Goal: Communication & Community: Participate in discussion

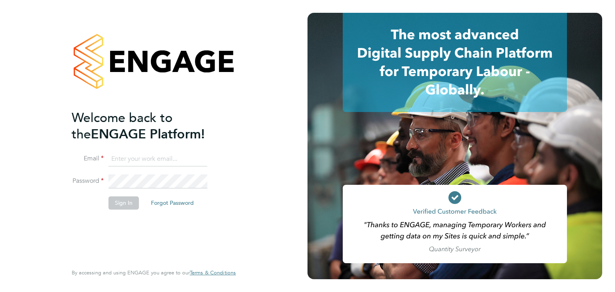
type input "oclarke@spheresolutions.co.uk"
click at [129, 200] on button "Sign In" at bounding box center [123, 202] width 30 height 13
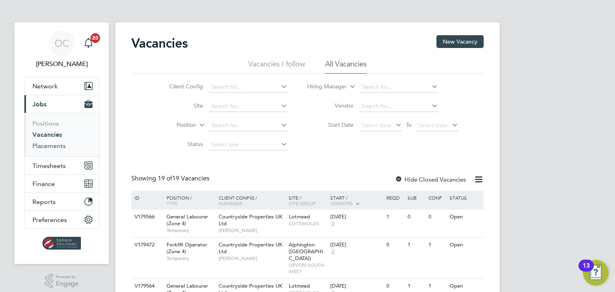
click at [52, 144] on link "Placements" at bounding box center [48, 146] width 33 height 8
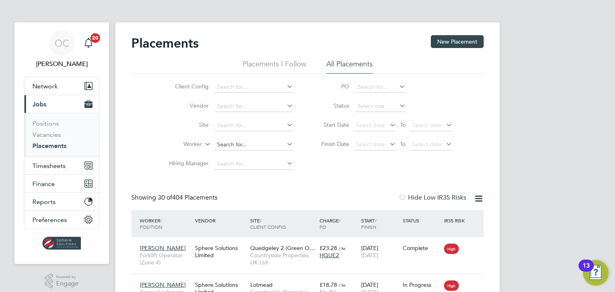
click at [229, 144] on input at bounding box center [253, 144] width 79 height 11
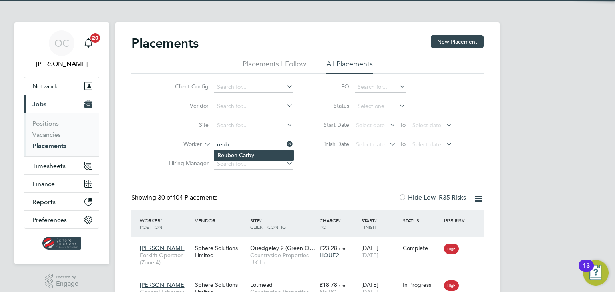
click at [237, 154] on li "Reub en Carby" at bounding box center [253, 155] width 79 height 11
type input "[PERSON_NAME]"
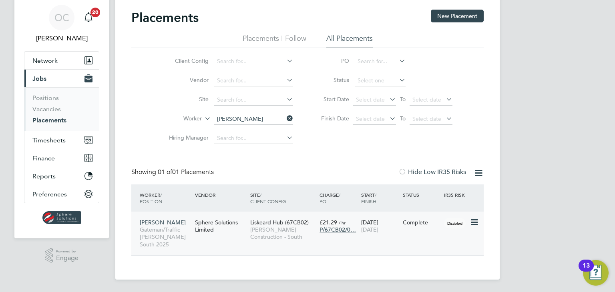
click at [165, 221] on span "[PERSON_NAME]" at bounding box center [163, 222] width 46 height 7
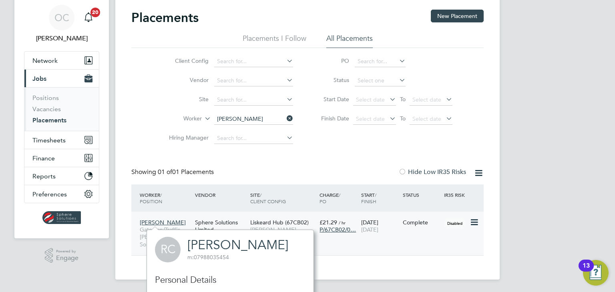
click at [165, 222] on span "[PERSON_NAME]" at bounding box center [163, 222] width 46 height 7
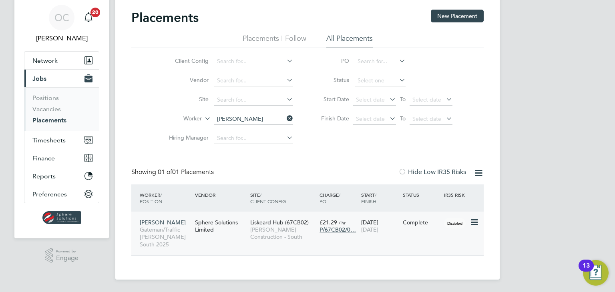
click at [159, 219] on span "[PERSON_NAME]" at bounding box center [163, 222] width 46 height 7
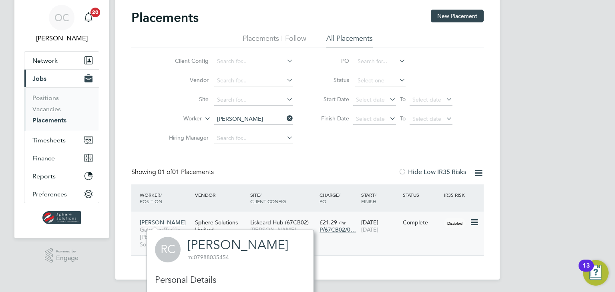
click at [159, 219] on span "[PERSON_NAME]" at bounding box center [163, 222] width 46 height 7
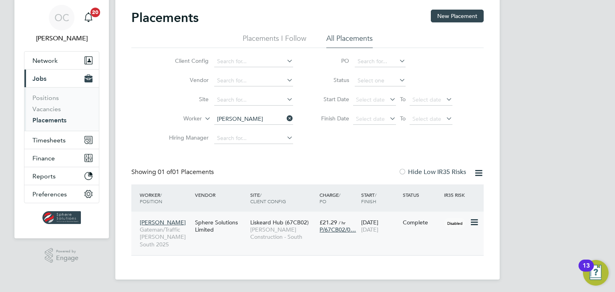
click at [355, 222] on div "£21.29 / hr P/67CB02/0…" at bounding box center [338, 226] width 42 height 22
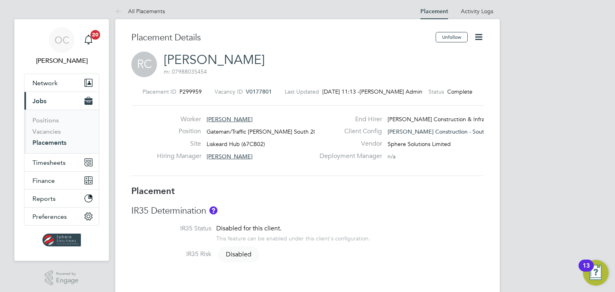
click at [476, 36] on icon at bounding box center [478, 37] width 10 height 10
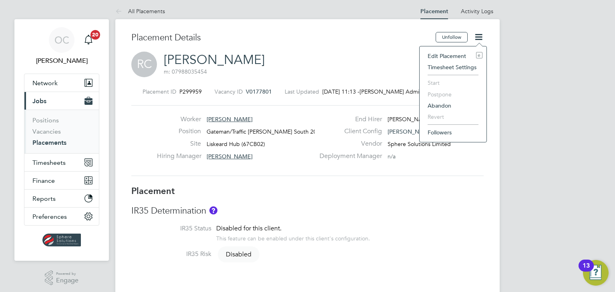
click at [476, 36] on icon at bounding box center [478, 37] width 10 height 10
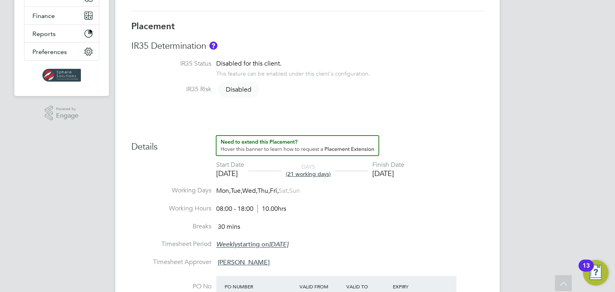
click at [254, 194] on span "Wed," at bounding box center [249, 191] width 15 height 8
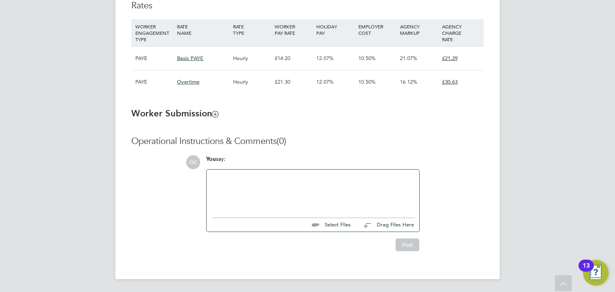
click at [230, 184] on div at bounding box center [312, 191] width 203 height 34
click at [261, 108] on h3 "Worker Submission" at bounding box center [307, 114] width 352 height 12
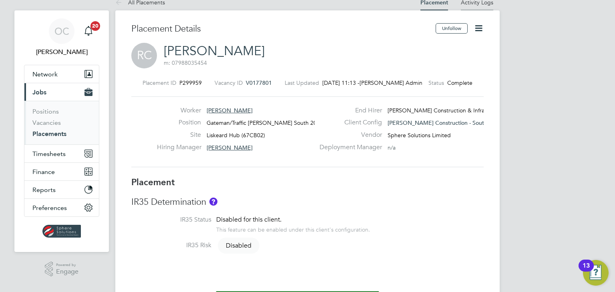
click at [480, 4] on link "Activity Logs" at bounding box center [477, 2] width 32 height 7
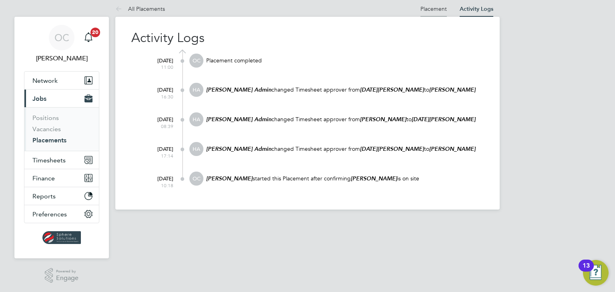
click at [437, 10] on link "Placement" at bounding box center [433, 8] width 26 height 7
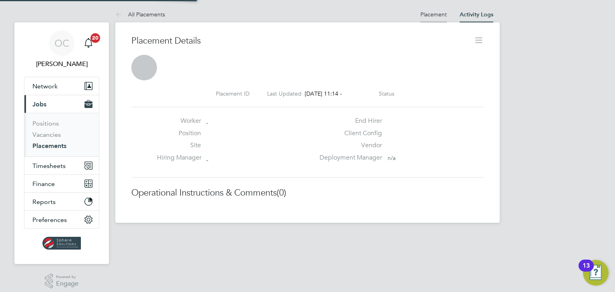
scroll to position [4, 4]
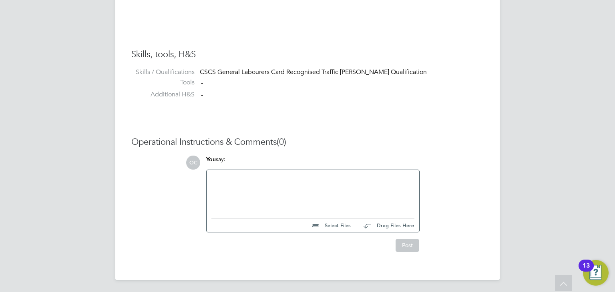
click at [278, 197] on div at bounding box center [312, 192] width 203 height 34
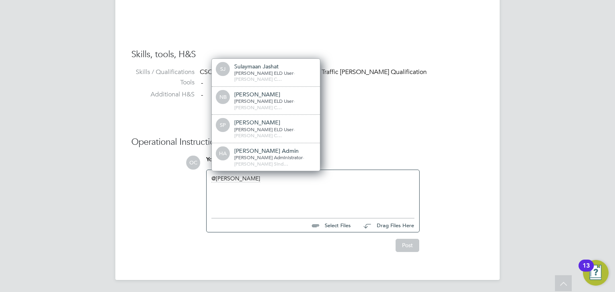
click at [144, 188] on div "Operational Instructions & Comments (0) OC You say: [PERSON_NAME] Select Files …" at bounding box center [307, 194] width 352 height 116
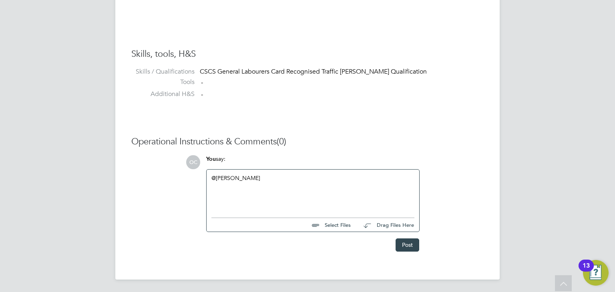
click at [261, 183] on div "@[PERSON_NAME]" at bounding box center [312, 191] width 203 height 34
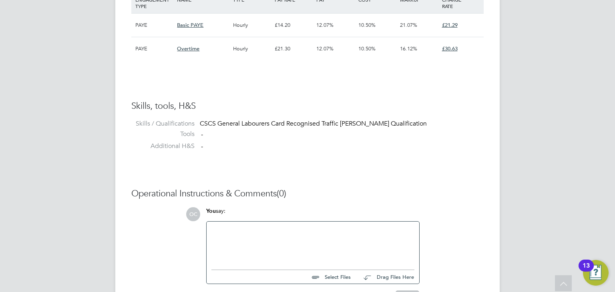
click at [309, 242] on div at bounding box center [312, 243] width 203 height 34
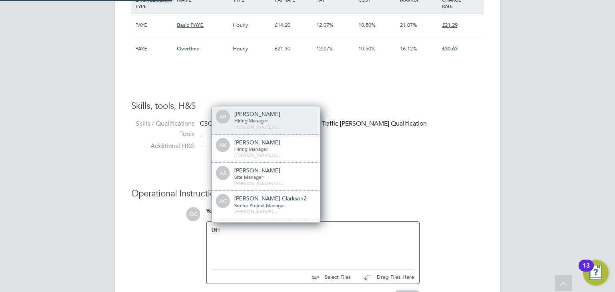
scroll to position [4, 4]
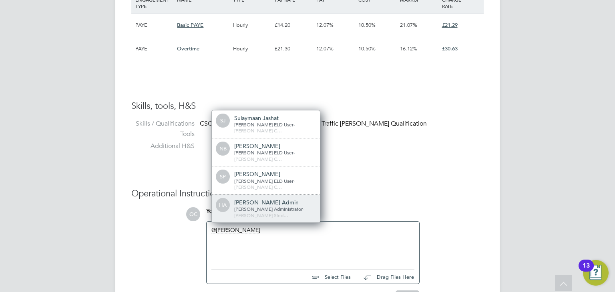
click at [259, 212] on span "[PERSON_NAME] Administrator" at bounding box center [268, 209] width 68 height 6
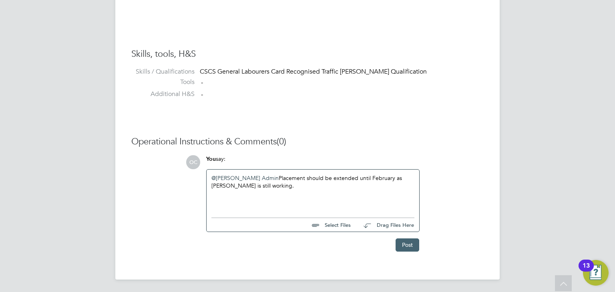
click at [401, 244] on button "Post" at bounding box center [407, 244] width 24 height 13
